Goal: Information Seeking & Learning: Learn about a topic

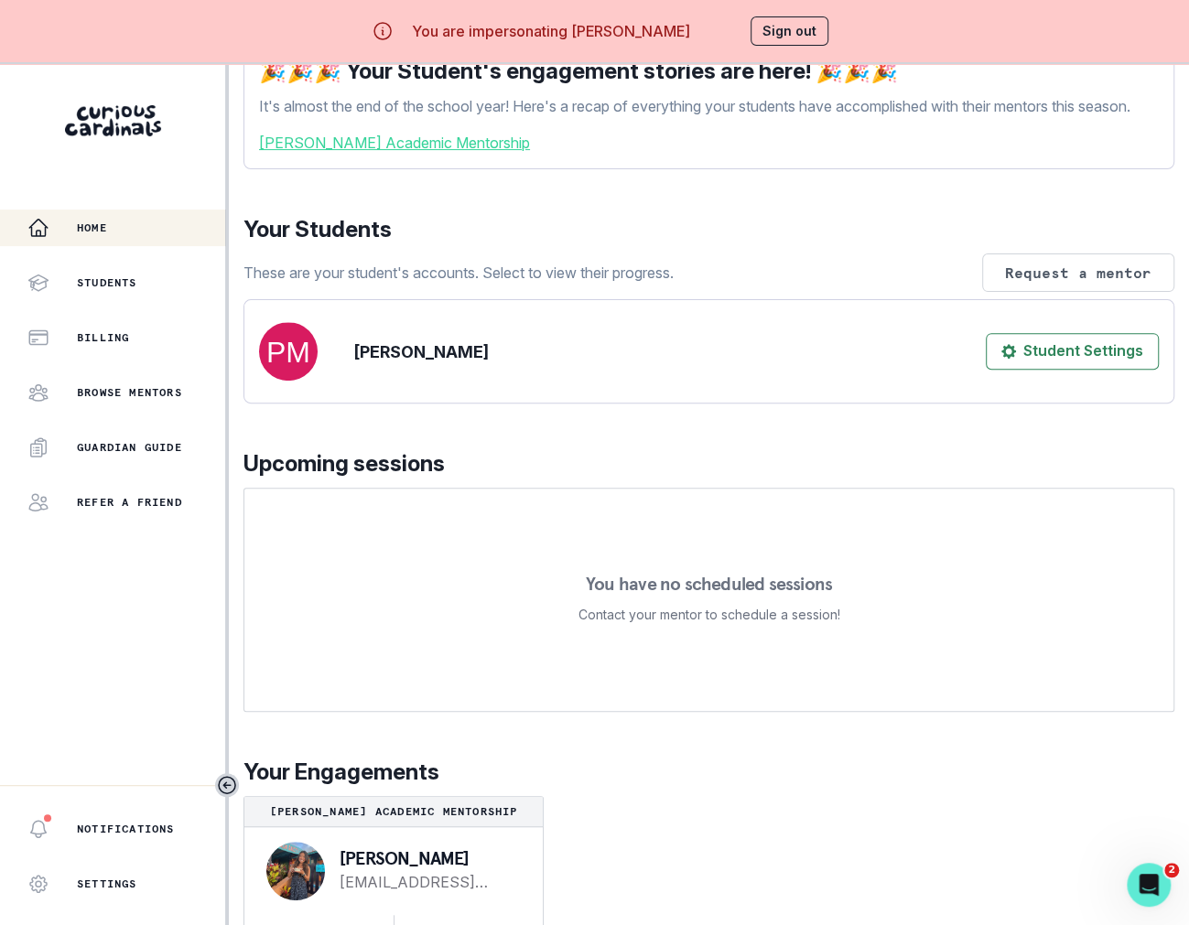
scroll to position [64, 0]
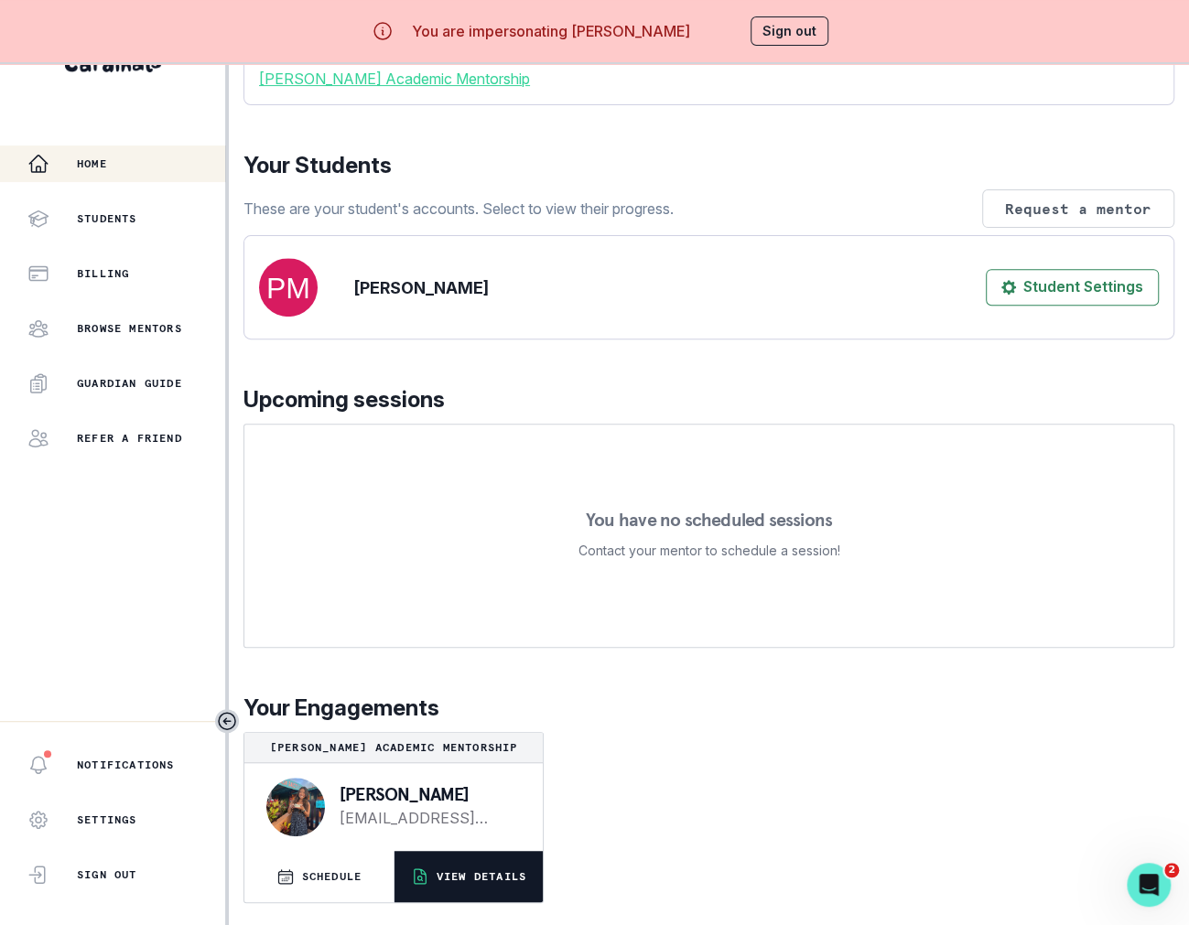
click at [500, 874] on p "VIEW DETAILS" at bounding box center [481, 876] width 90 height 15
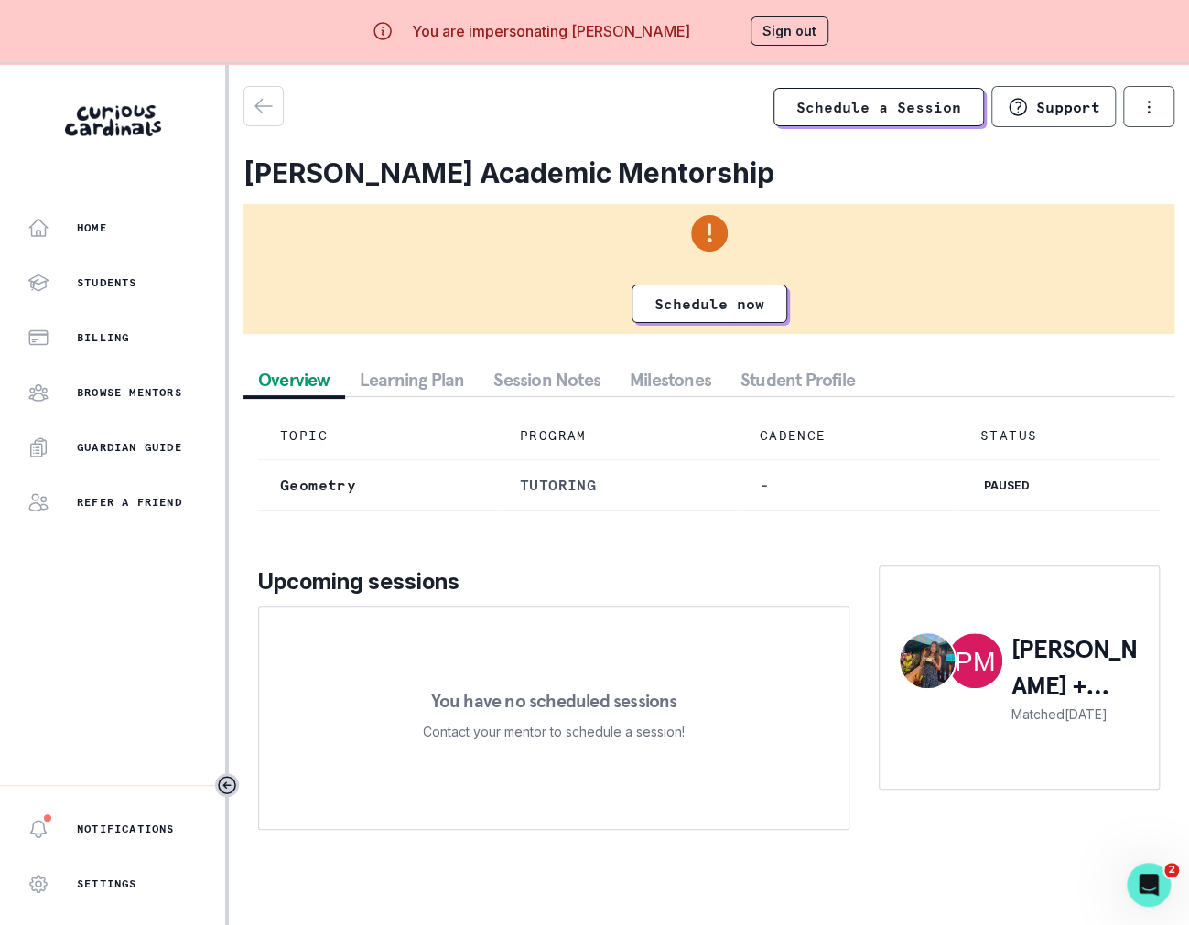
click at [791, 384] on button "Student Profile" at bounding box center [798, 379] width 144 height 33
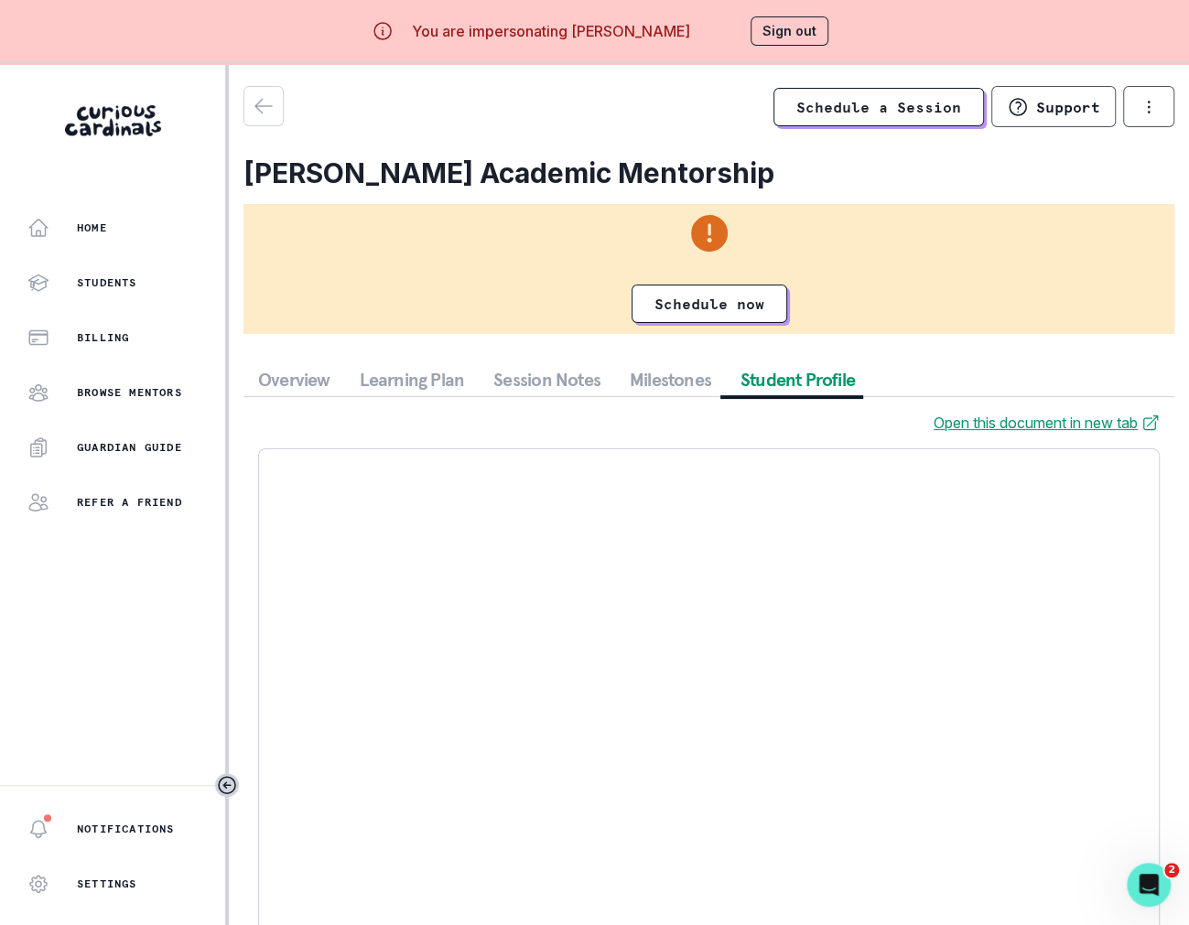
click at [681, 384] on button "Milestones" at bounding box center [670, 379] width 111 height 33
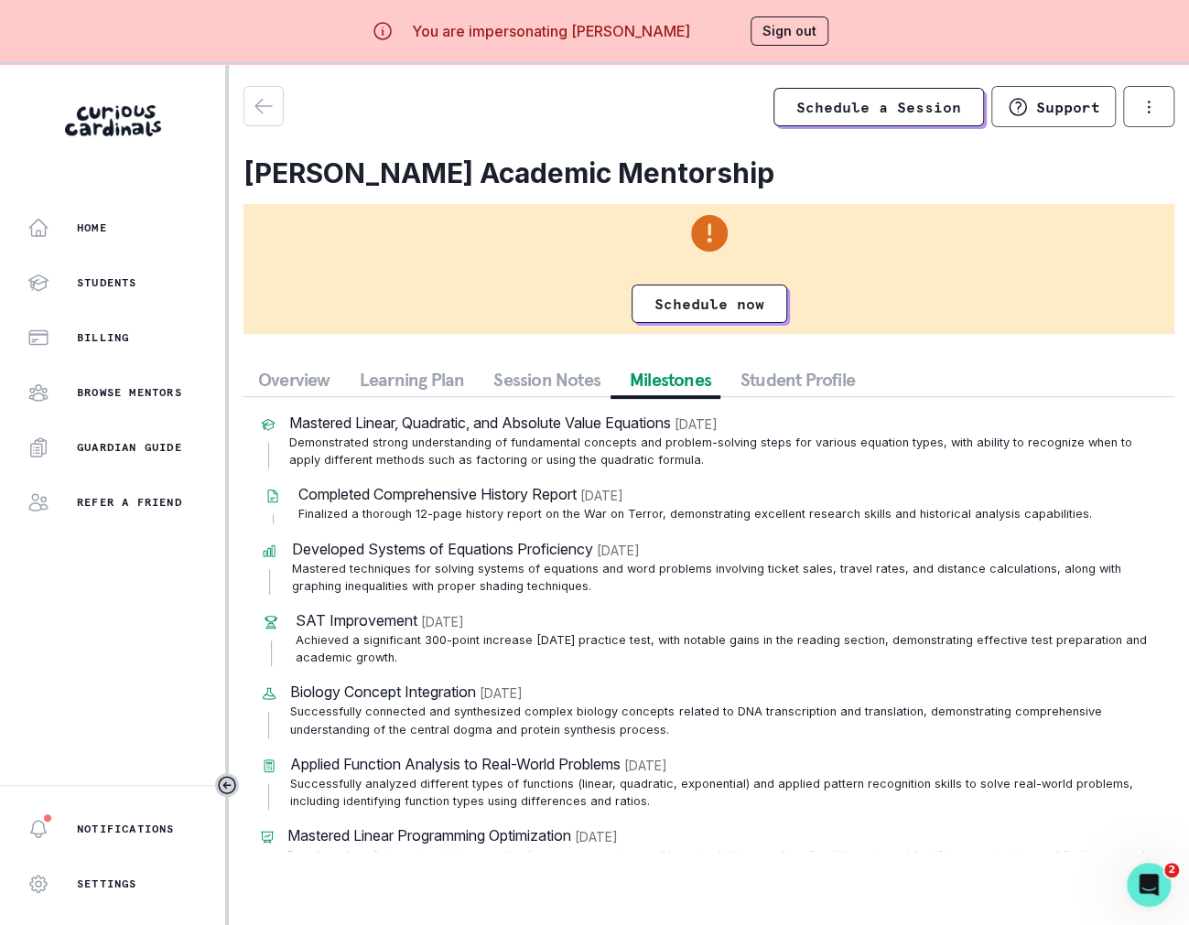
click at [541, 382] on button "Session Notes" at bounding box center [547, 379] width 136 height 33
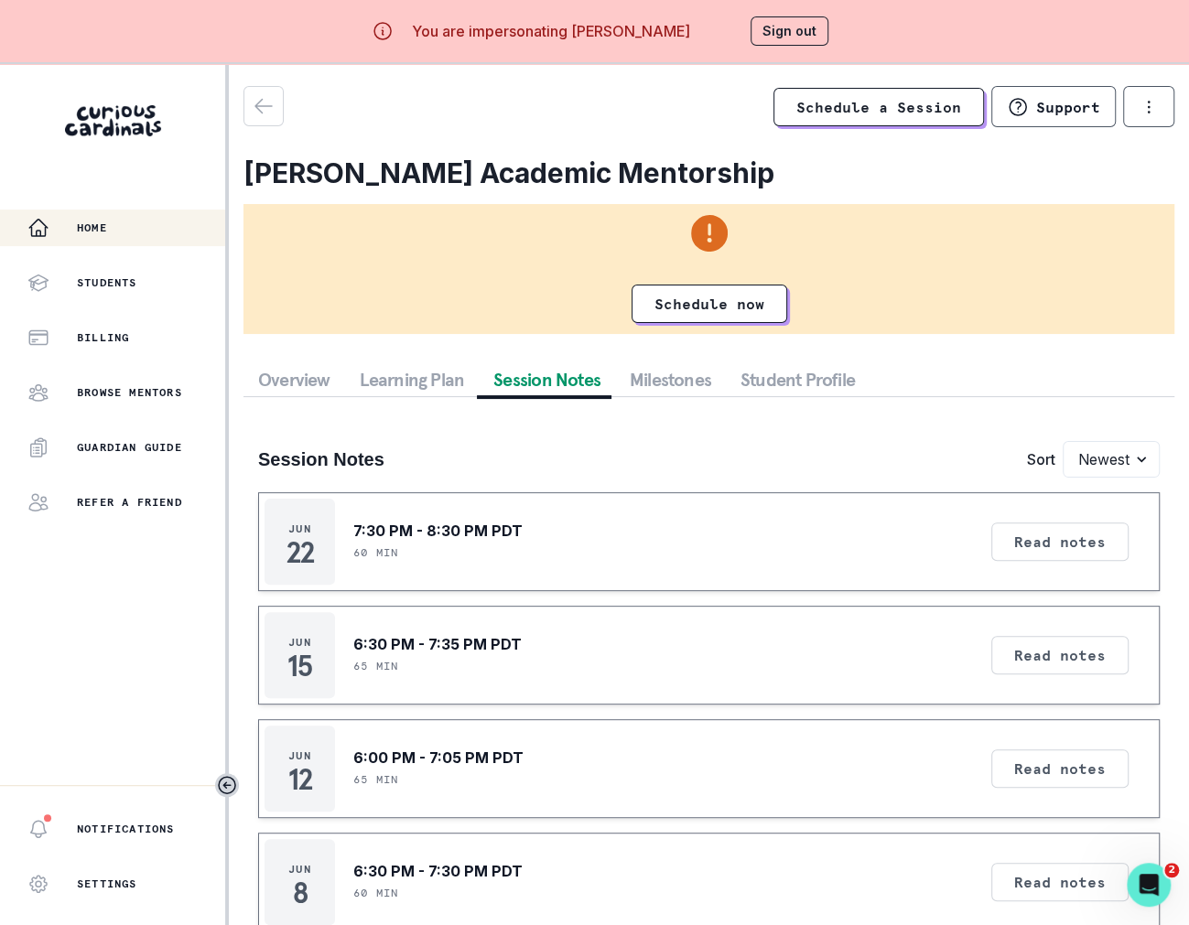
click at [159, 217] on div "Home" at bounding box center [126, 228] width 198 height 22
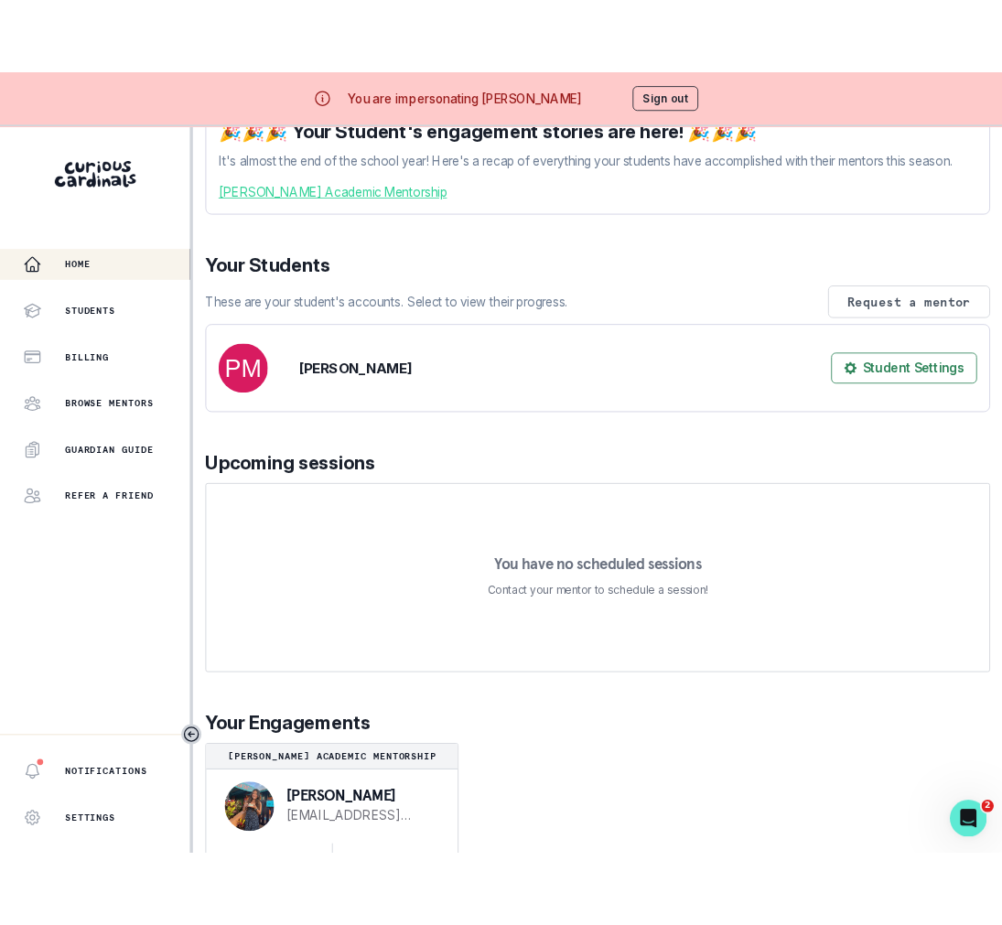
scroll to position [64, 0]
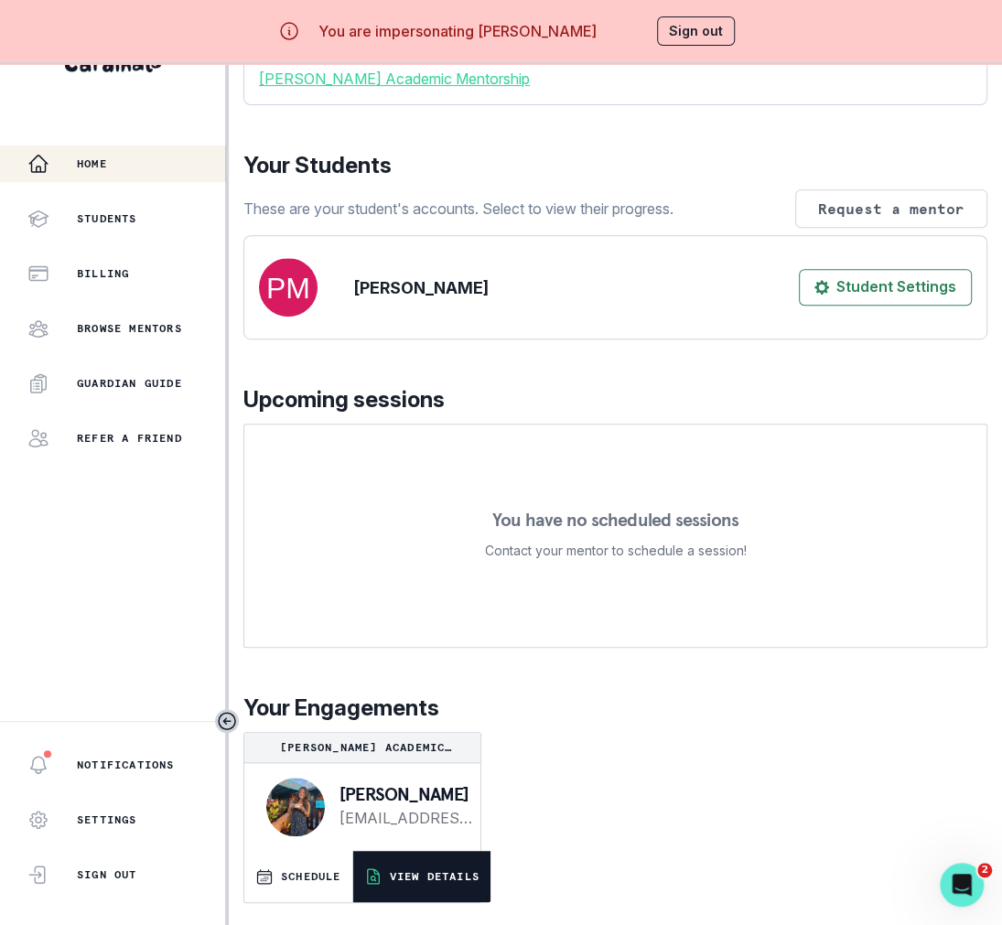
click at [425, 873] on p "VIEW DETAILS" at bounding box center [435, 876] width 90 height 15
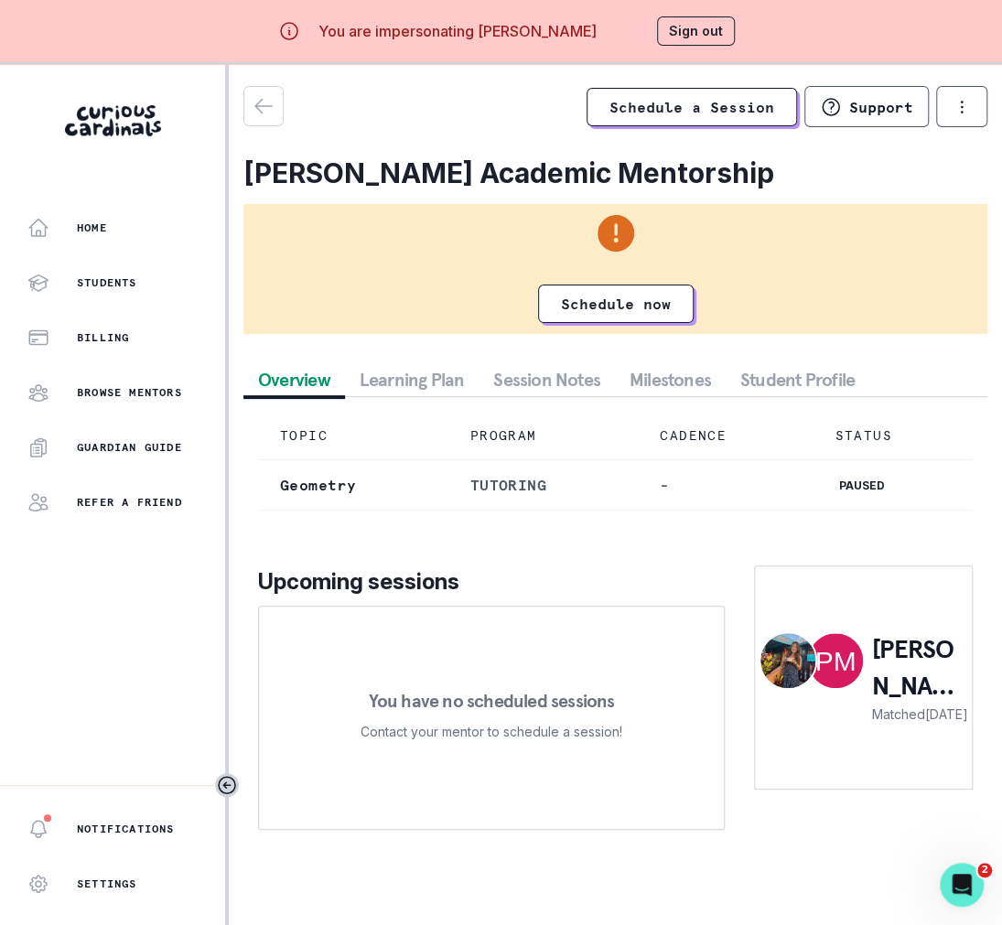
click at [659, 366] on button "Milestones" at bounding box center [670, 379] width 111 height 33
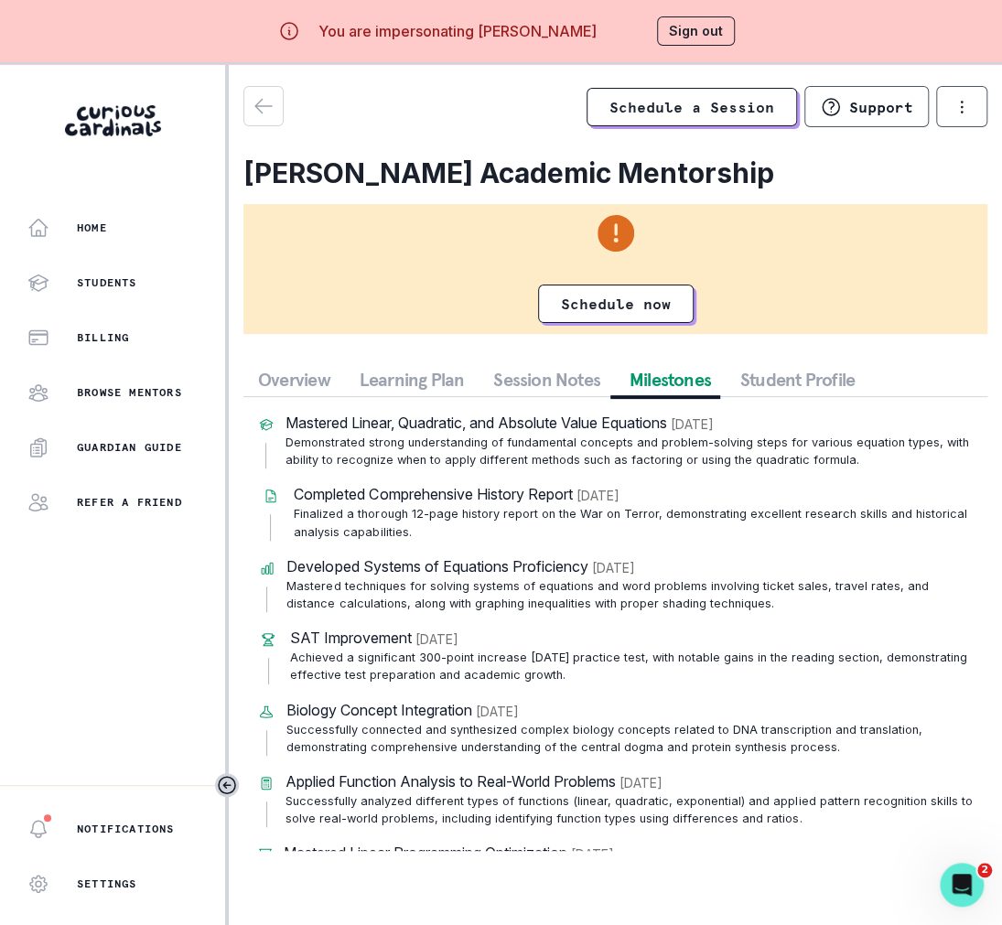
click at [765, 369] on button "Student Profile" at bounding box center [798, 379] width 144 height 33
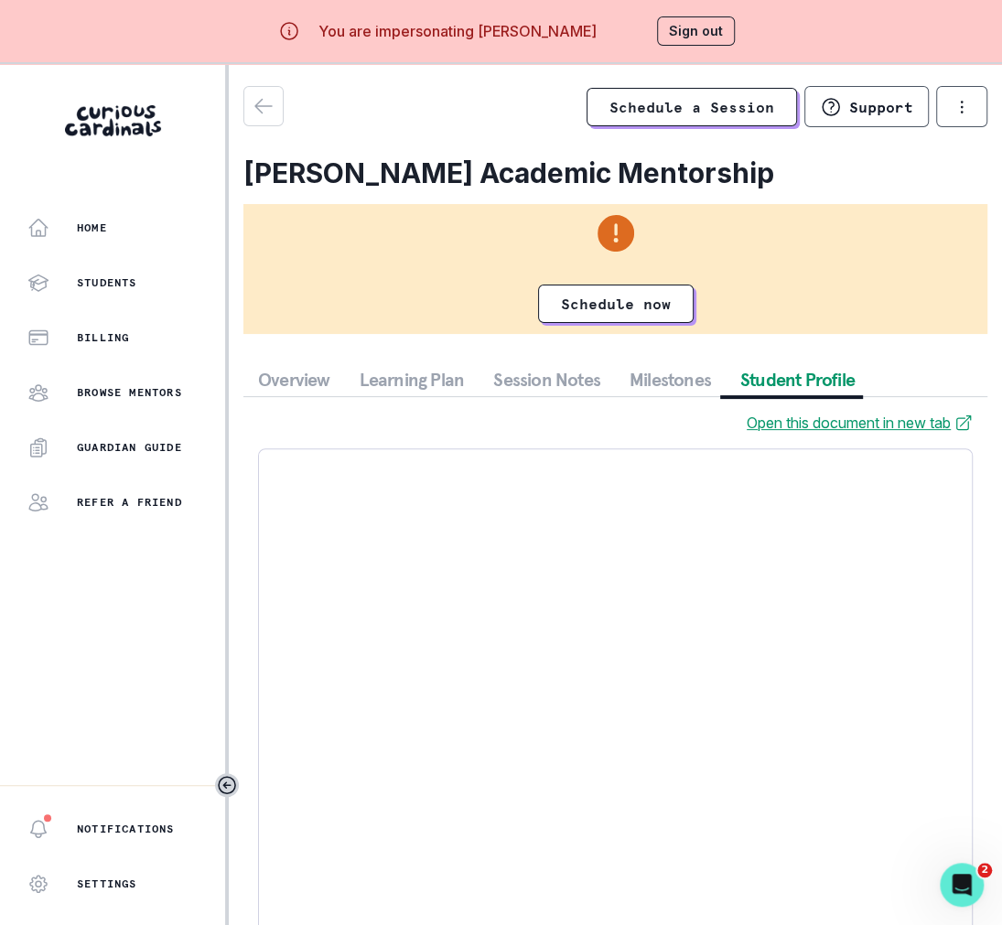
click at [536, 372] on button "Session Notes" at bounding box center [547, 379] width 136 height 33
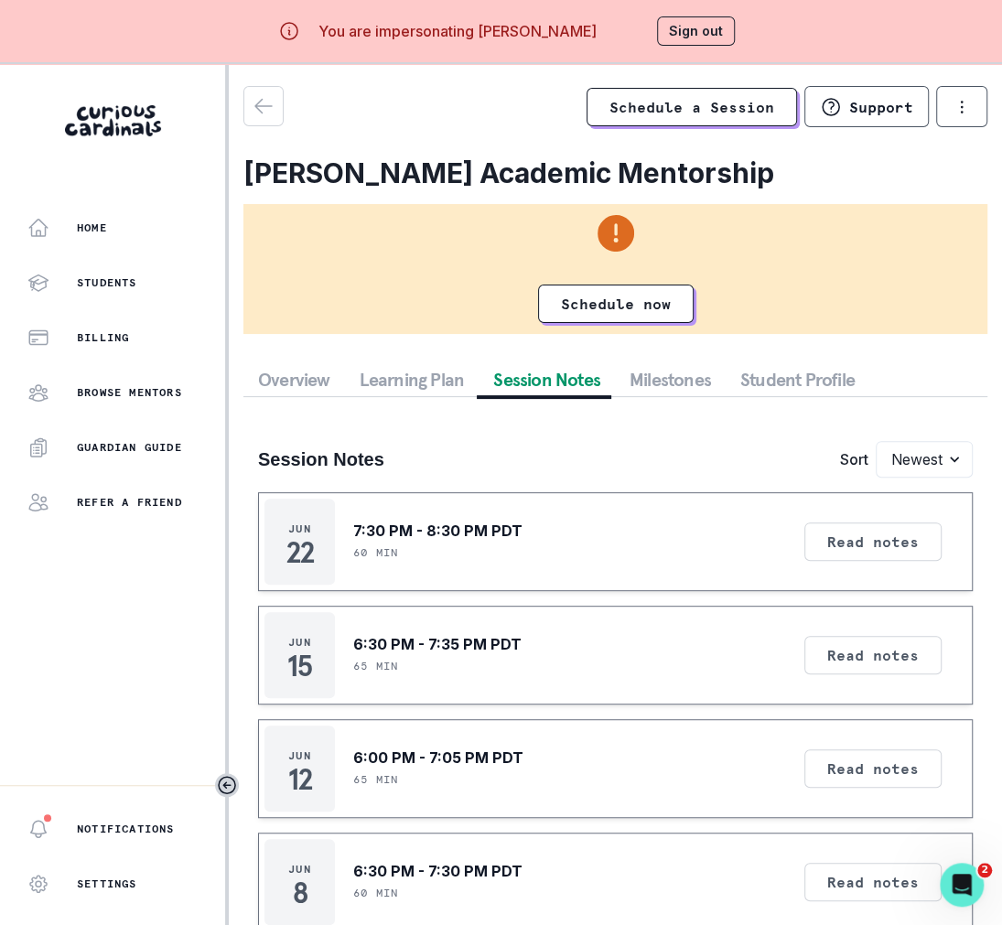
click at [682, 32] on button "Sign out" at bounding box center [696, 30] width 78 height 29
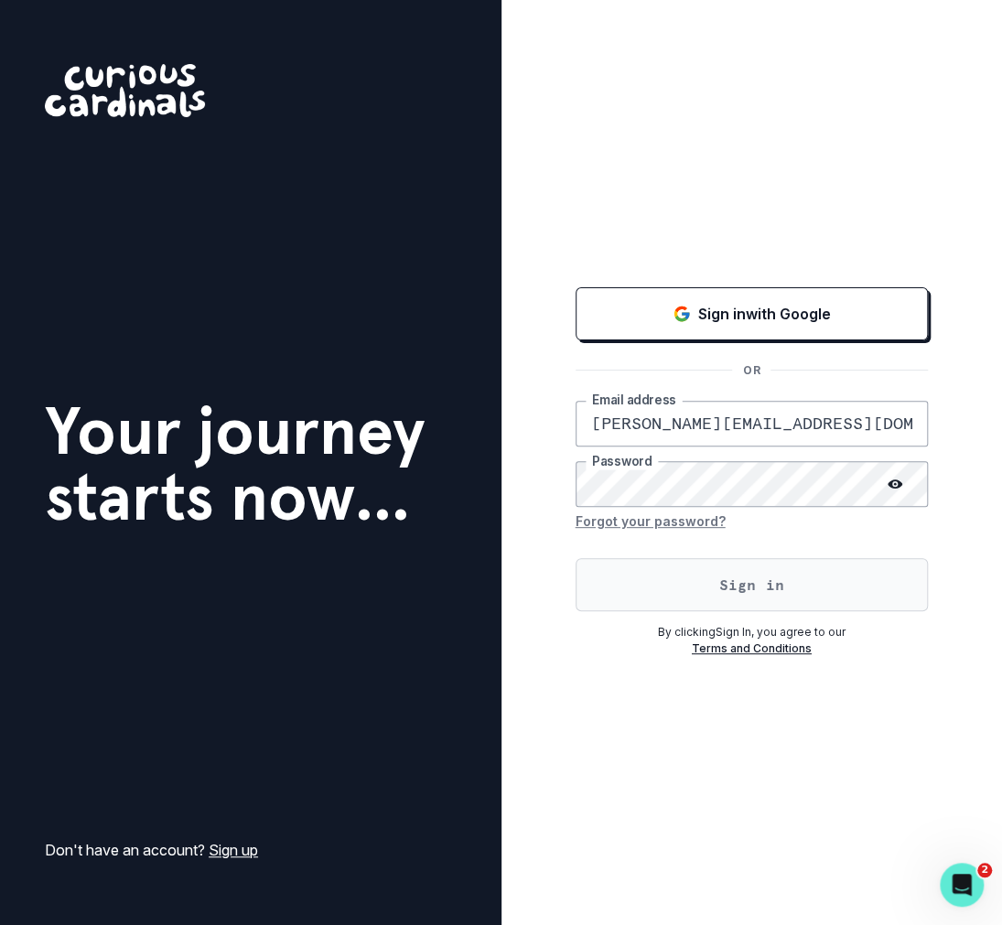
click at [697, 573] on button "Sign in" at bounding box center [752, 584] width 353 height 53
